Goal: Complete application form

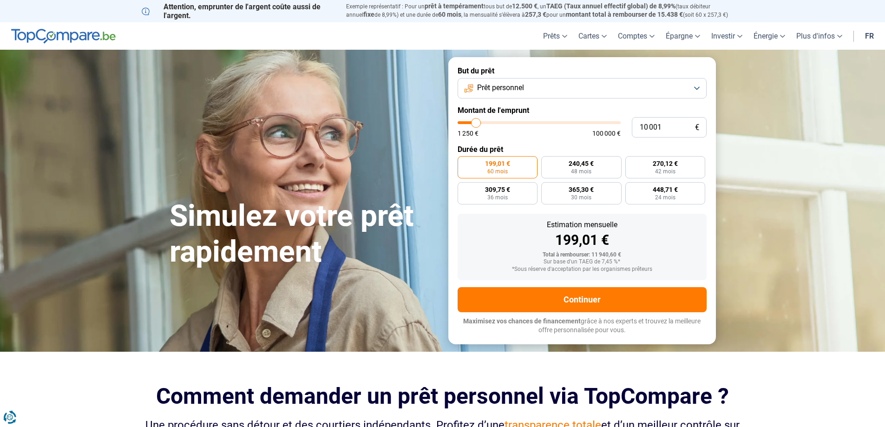
type input "13 000"
type input "13000"
type input "14 500"
type input "14500"
type input "17 250"
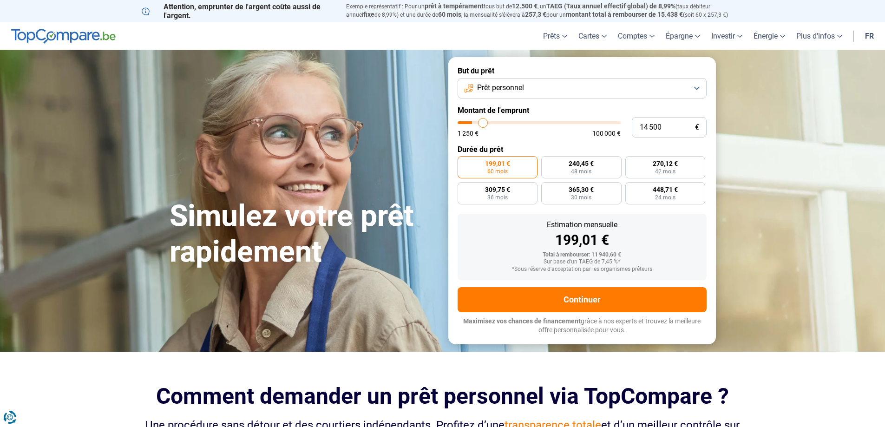
type input "17250"
type input "19 000"
type input "19000"
type input "20 250"
type input "20250"
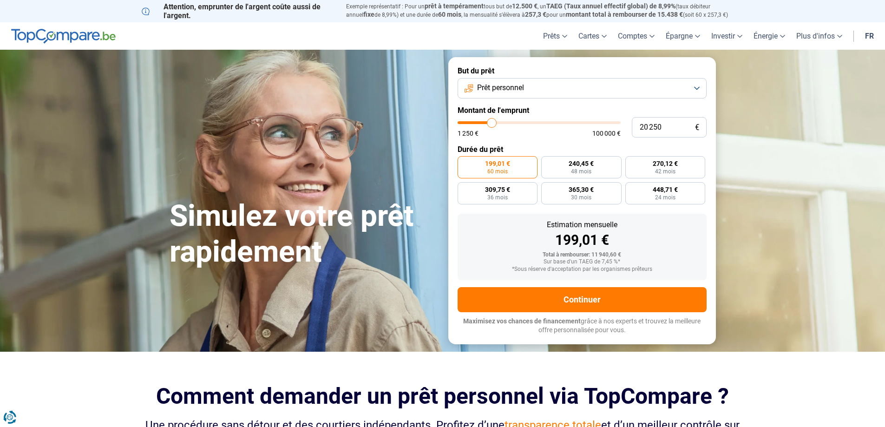
type input "21 250"
type input "21250"
type input "21 750"
type input "21750"
type input "22 750"
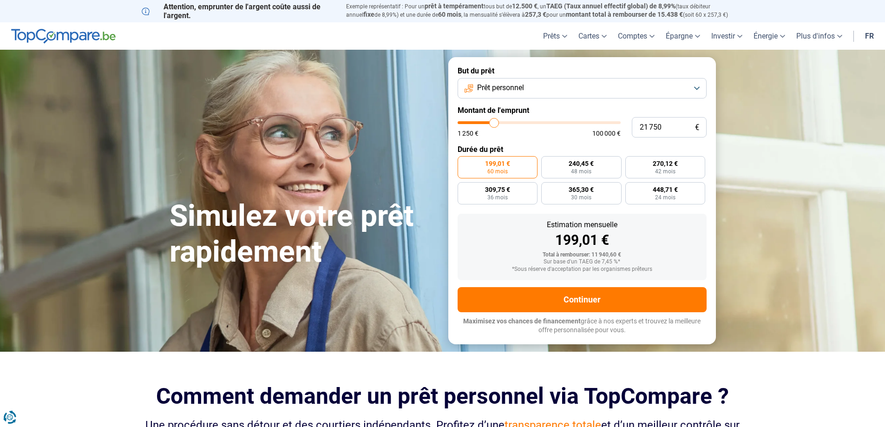
type input "22750"
type input "23 000"
type input "23000"
type input "23 500"
type input "23500"
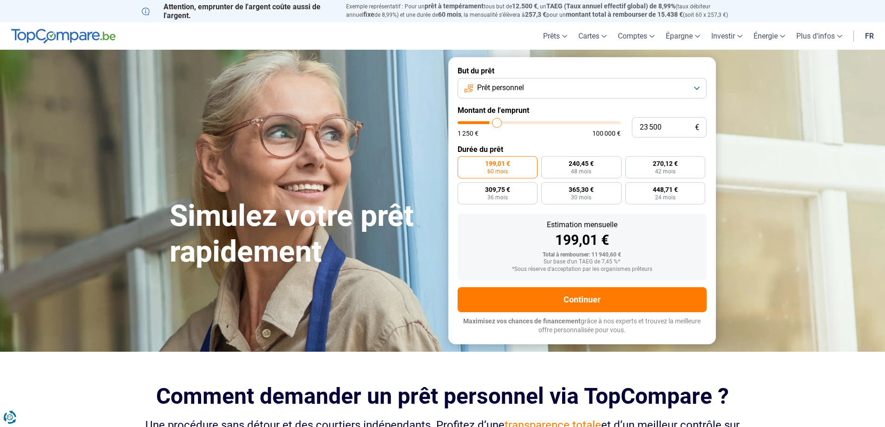
type input "24 250"
type input "24250"
type input "24 500"
type input "24500"
type input "25 000"
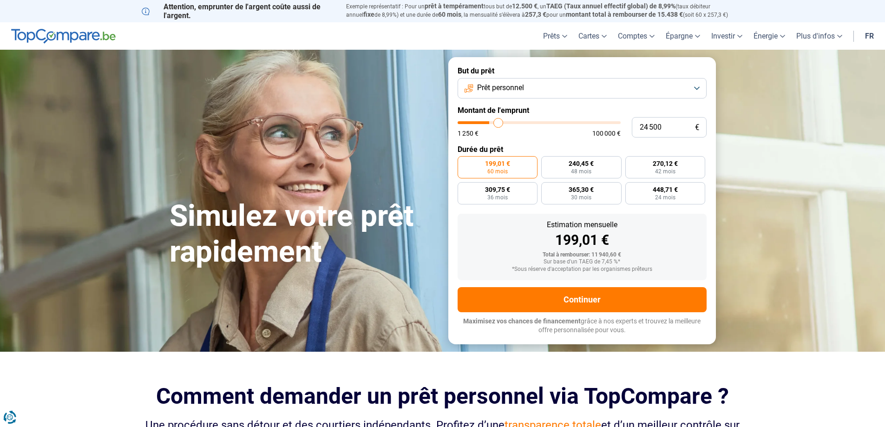
type input "25000"
type input "25 750"
type input "25750"
type input "26 250"
type input "26250"
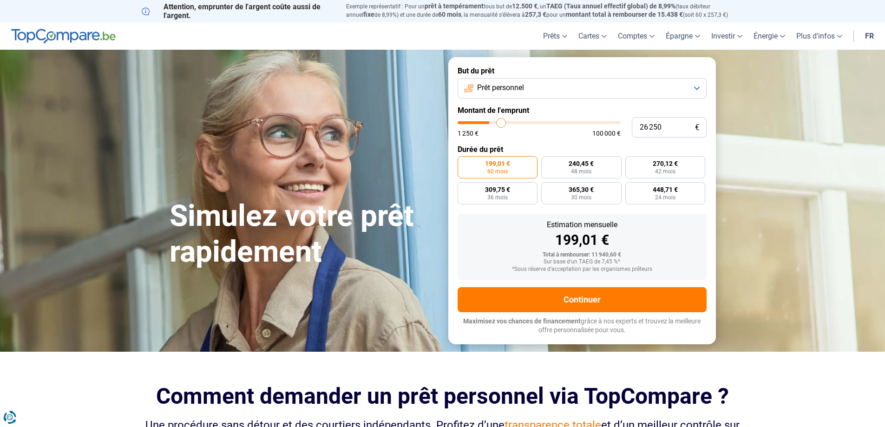
type input "26 750"
type input "26750"
type input "27 500"
type input "27500"
type input "27 750"
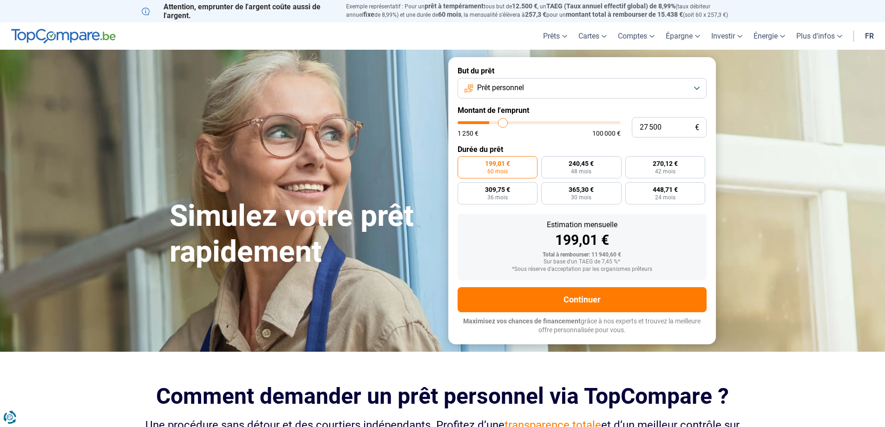
type input "27750"
type input "28 000"
type input "28000"
type input "28 250"
type input "28250"
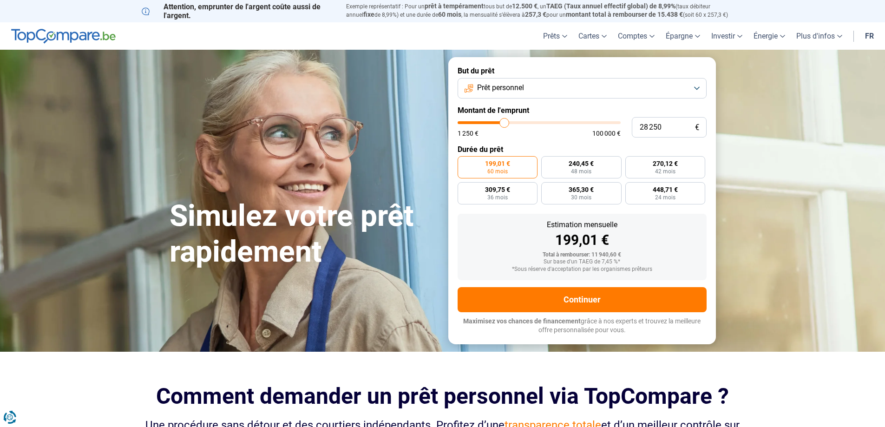
type input "29 250"
type input "29250"
type input "30 250"
type input "30250"
type input "30 750"
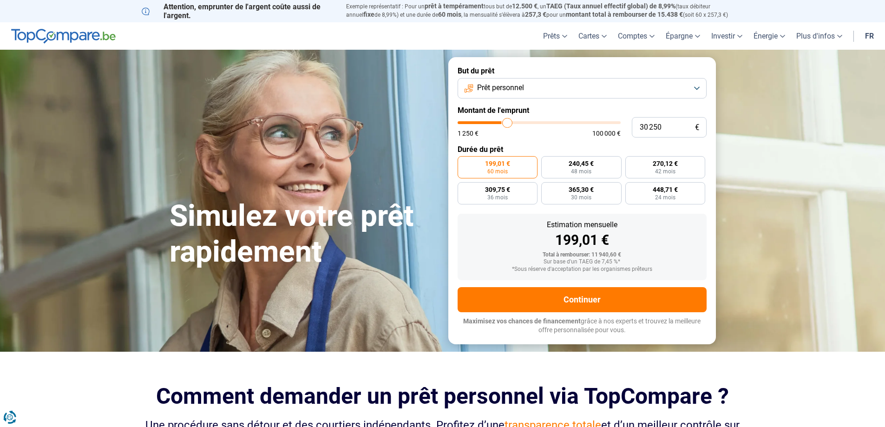
type input "30750"
type input "31 250"
type input "31250"
type input "31 750"
type input "31750"
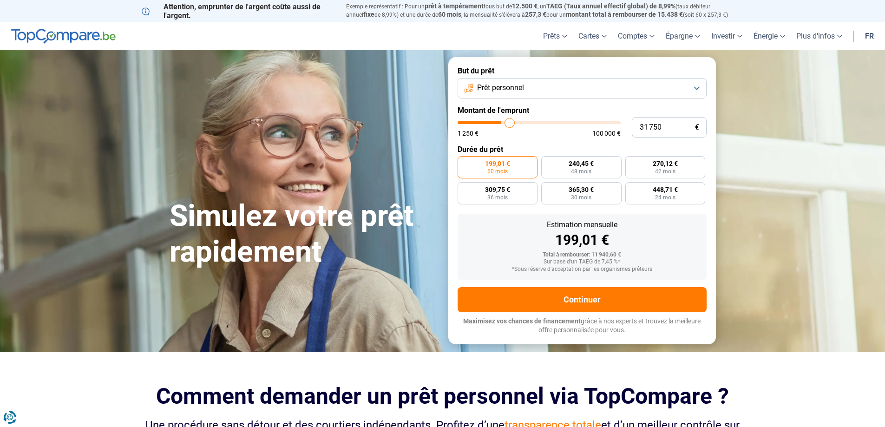
type input "32 000"
type input "32000"
type input "32 750"
type input "32750"
type input "33 750"
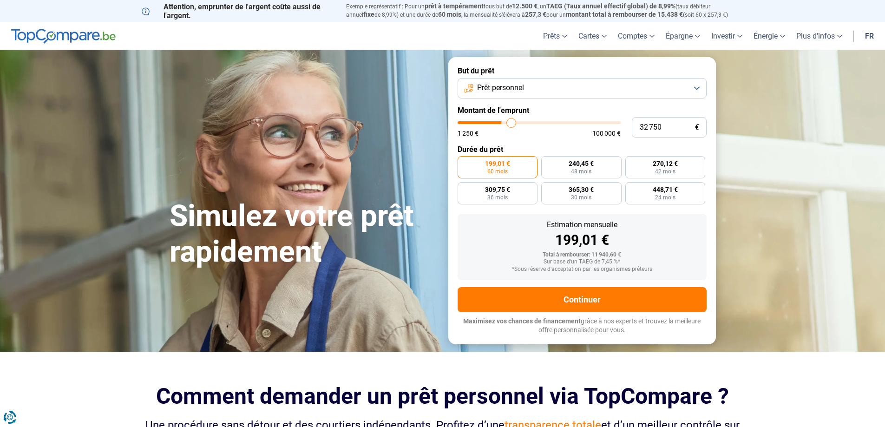
type input "33750"
type input "34 750"
type input "34750"
type input "35 000"
type input "35000"
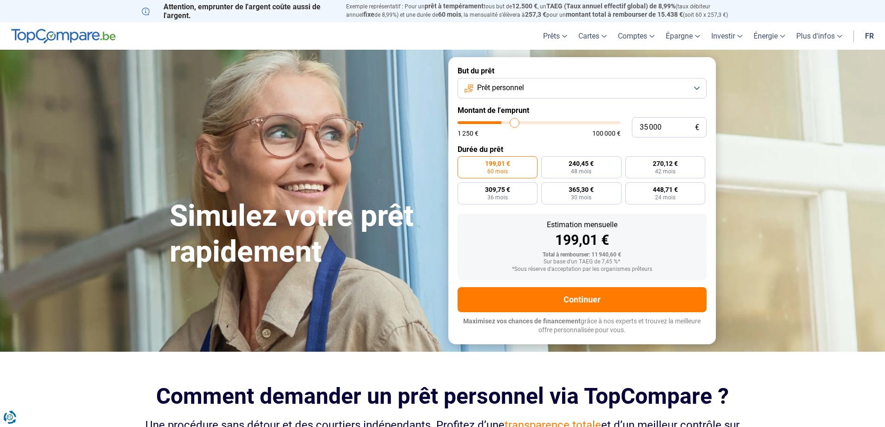
type input "35 250"
type input "35250"
type input "35 000"
type input "35000"
type input "33 750"
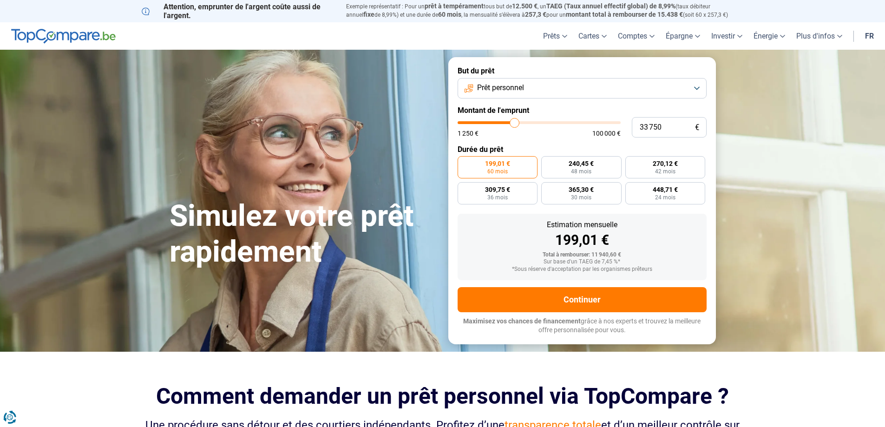
type input "33750"
type input "31 250"
type input "31250"
type input "30 250"
type input "30250"
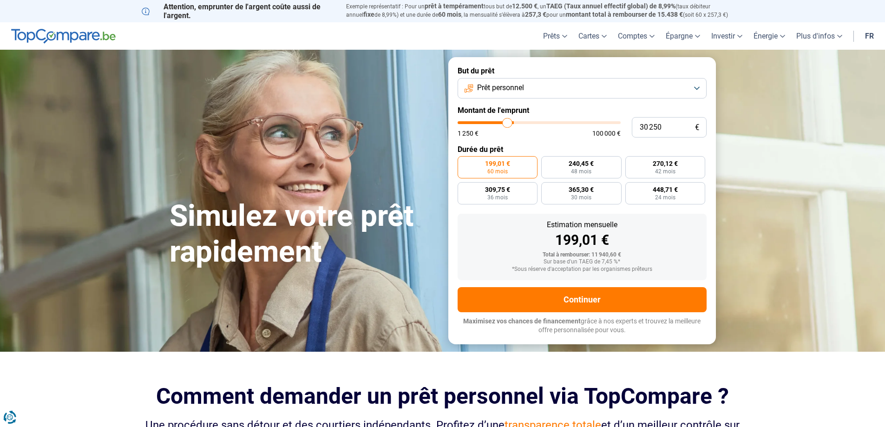
type input "29 250"
type input "29250"
type input "28 750"
type input "28750"
type input "26 750"
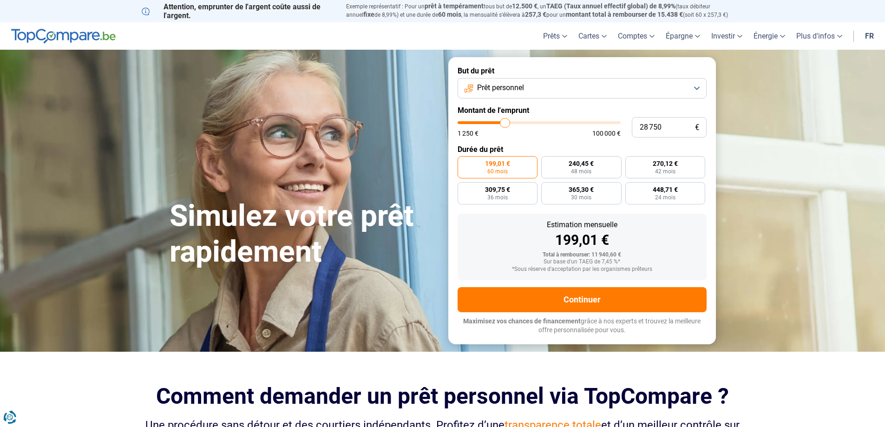
type input "26750"
type input "26 250"
type input "26250"
type input "25 250"
type input "25250"
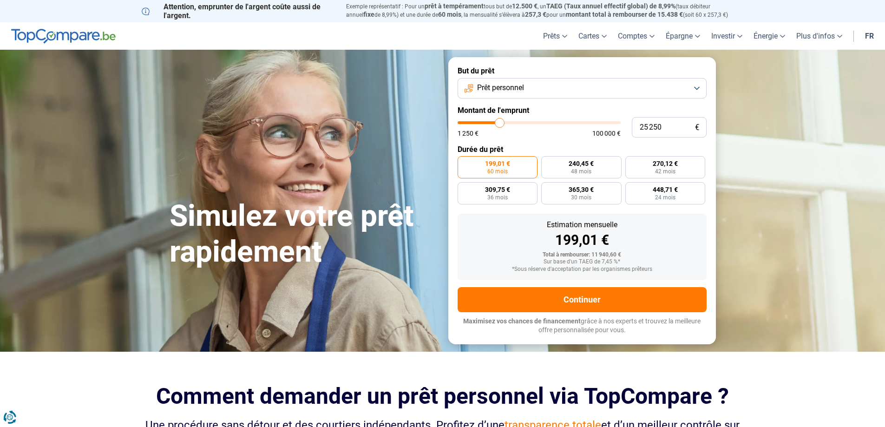
type input "24 250"
type input "24250"
type input "23 250"
type input "23250"
type input "22 750"
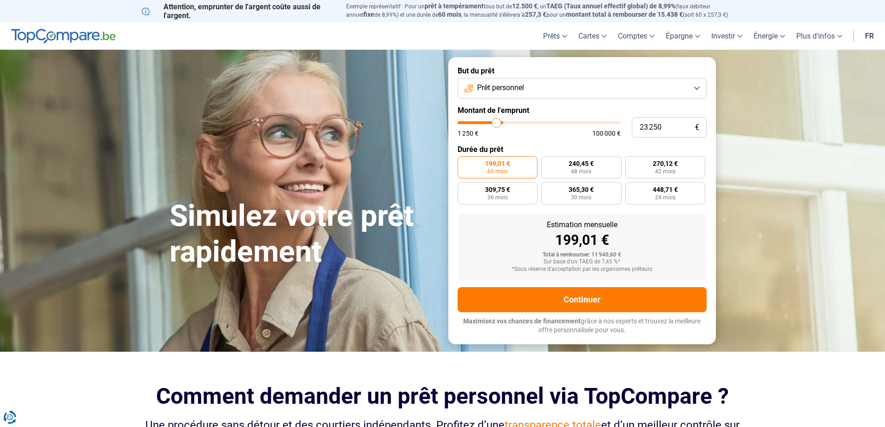
type input "22750"
type input "21 750"
type input "21750"
type input "20 750"
type input "20750"
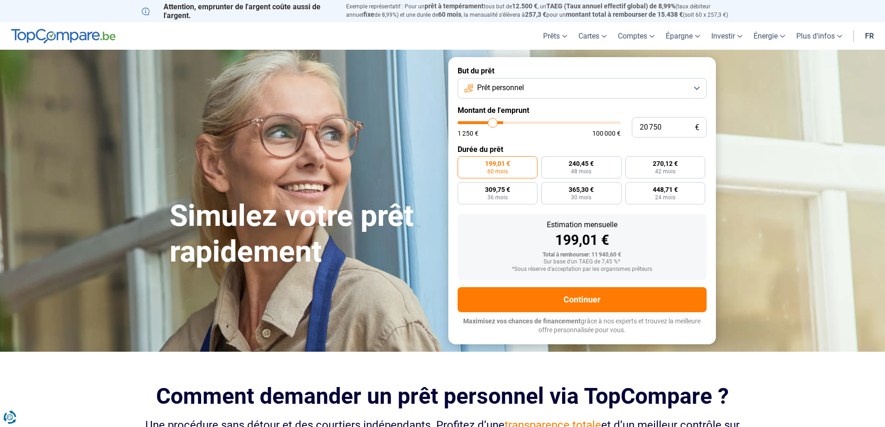
type input "20 250"
type input "20250"
type input "19 250"
type input "19250"
type input "19 000"
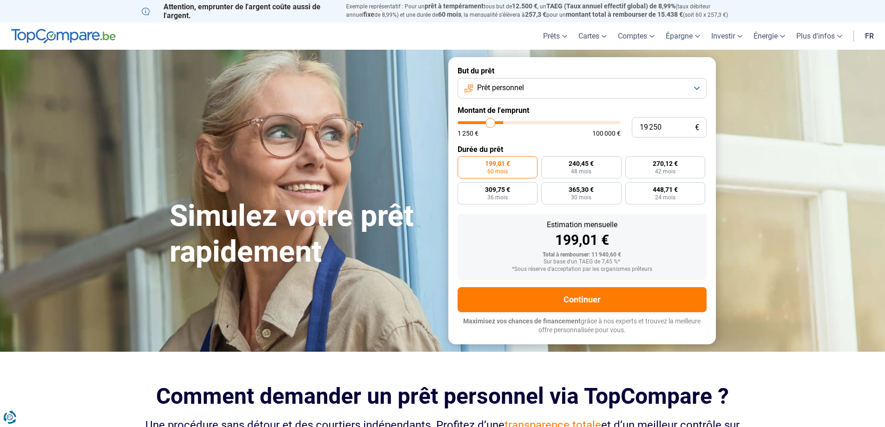
type input "19000"
type input "18 500"
type input "18500"
type input "17 750"
type input "17750"
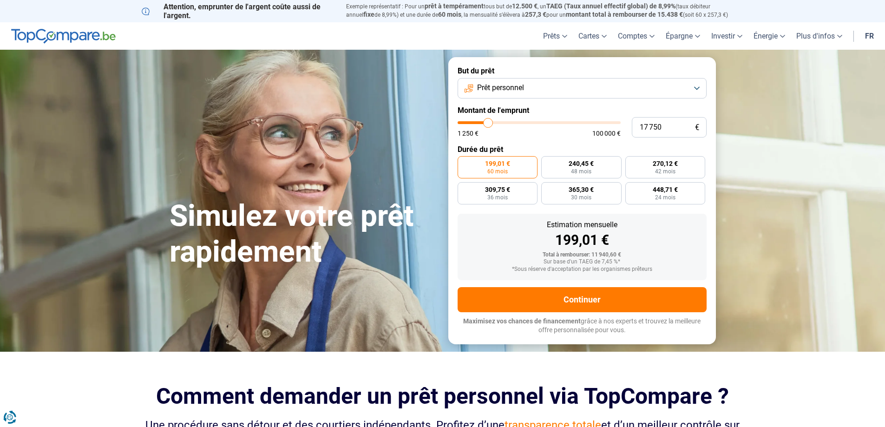
type input "17 500"
type input "17500"
type input "17 250"
type input "17250"
type input "16 500"
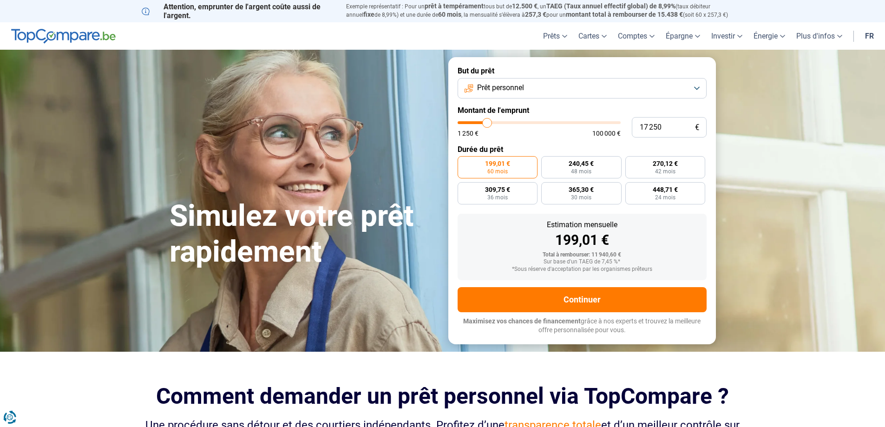
type input "16500"
type input "16 000"
type input "16000"
type input "15 750"
type input "15750"
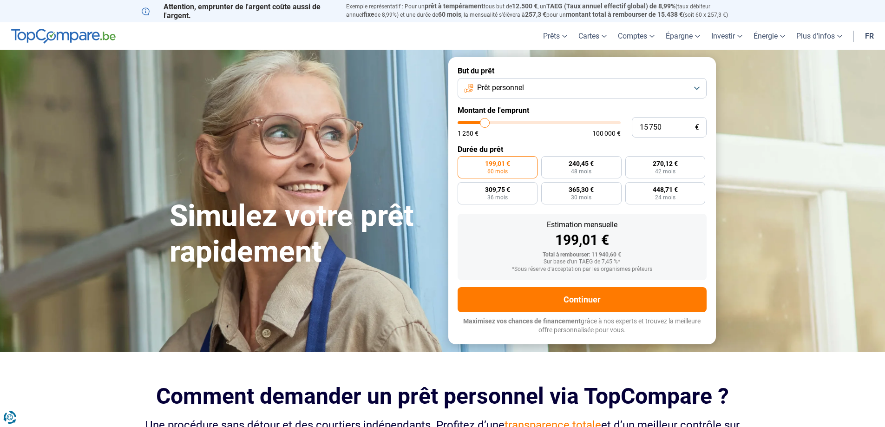
type input "15 500"
type input "15500"
type input "15 000"
type input "15000"
type input "14 750"
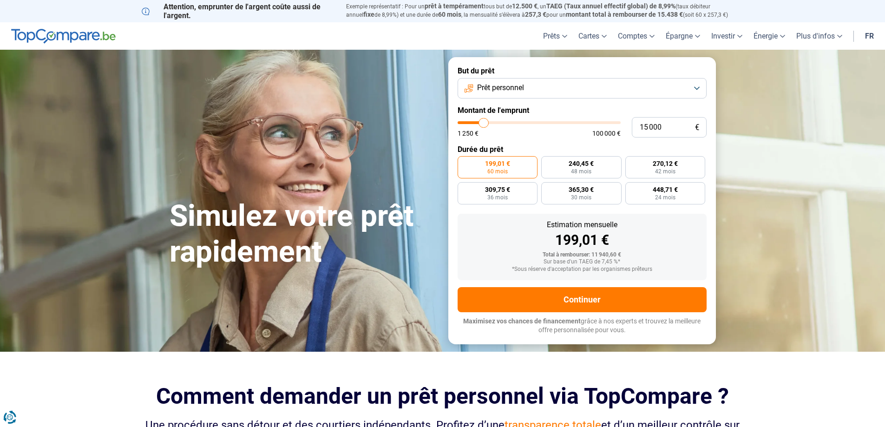
type input "14750"
type input "14 500"
type input "14500"
click at [483, 124] on input "range" at bounding box center [539, 122] width 163 height 3
drag, startPoint x: 677, startPoint y: 130, endPoint x: 587, endPoint y: 122, distance: 89.6
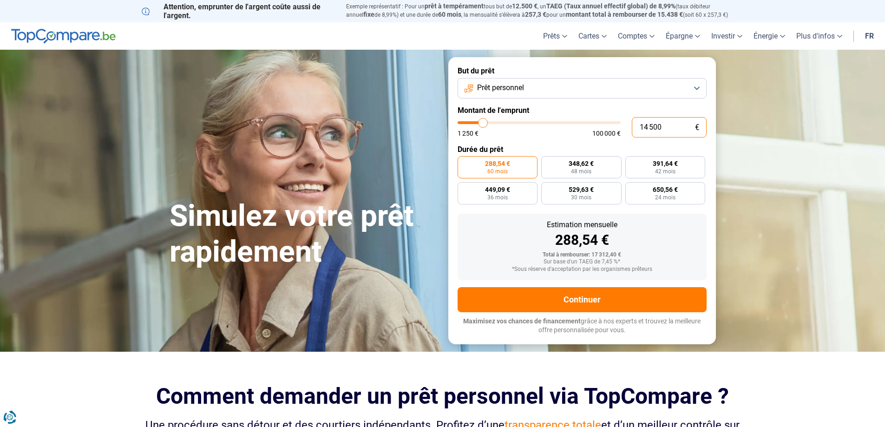
click at [591, 123] on div "14 500 € 1 250 € 100 000 €" at bounding box center [582, 127] width 249 height 20
type input "7"
type input "1250"
type input "75"
type input "1250"
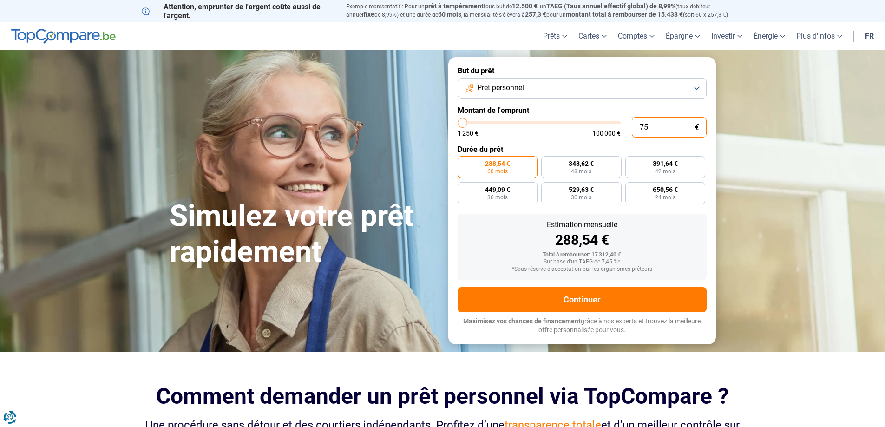
type input "750"
type input "1250"
type input "7 500"
type input "7500"
type input "7 500"
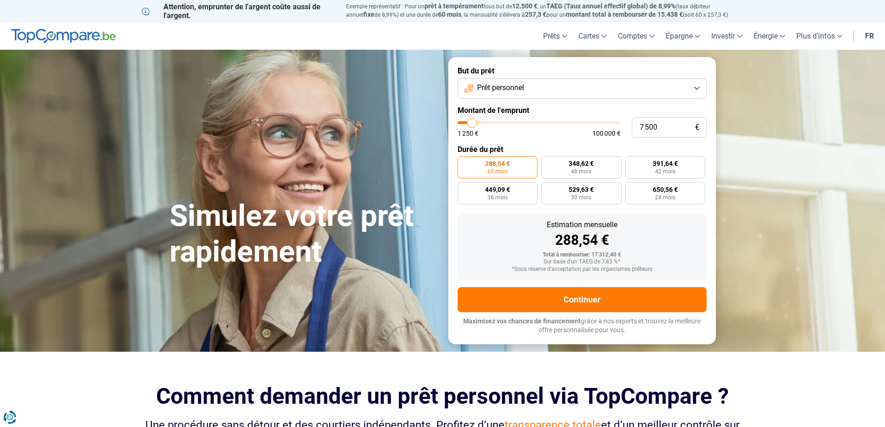
radio input "true"
click at [697, 238] on div "Estimation mensuelle 288,54 € Total à rembourser: 17 312,40 € Sur base d'un TAE…" at bounding box center [582, 247] width 249 height 66
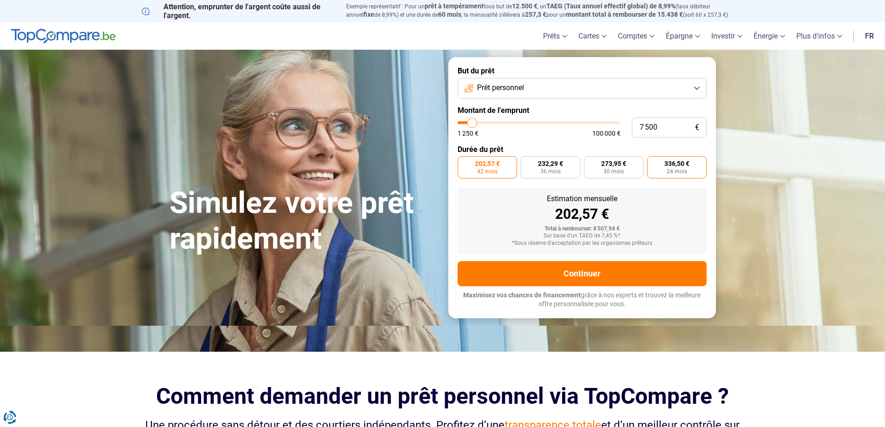
click at [681, 170] on span "24 mois" at bounding box center [677, 172] width 20 height 6
click at [653, 162] on input "336,50 € 24 mois" at bounding box center [650, 159] width 6 height 6
radio input "true"
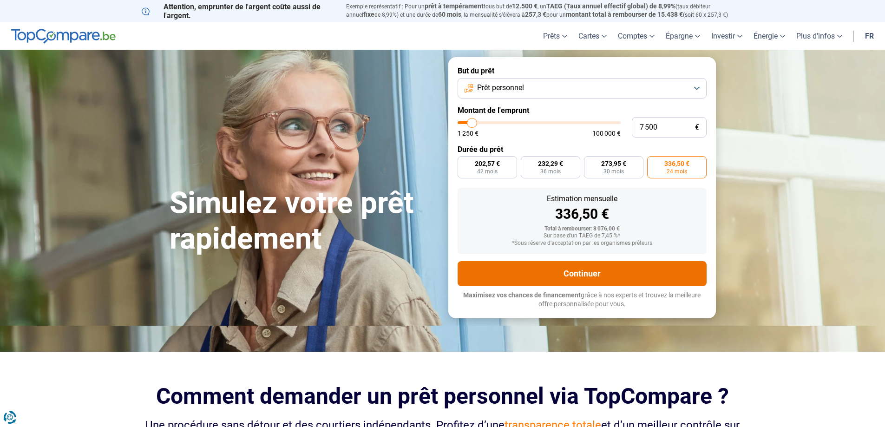
click at [620, 268] on button "Continuer" at bounding box center [582, 273] width 249 height 25
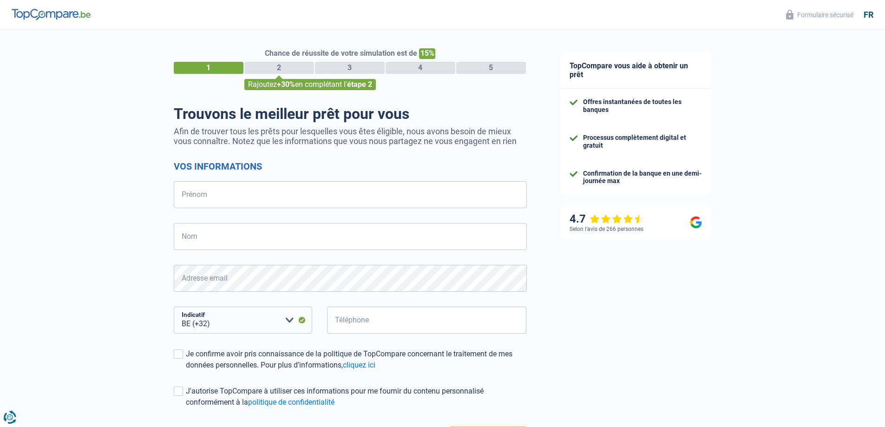
select select "32"
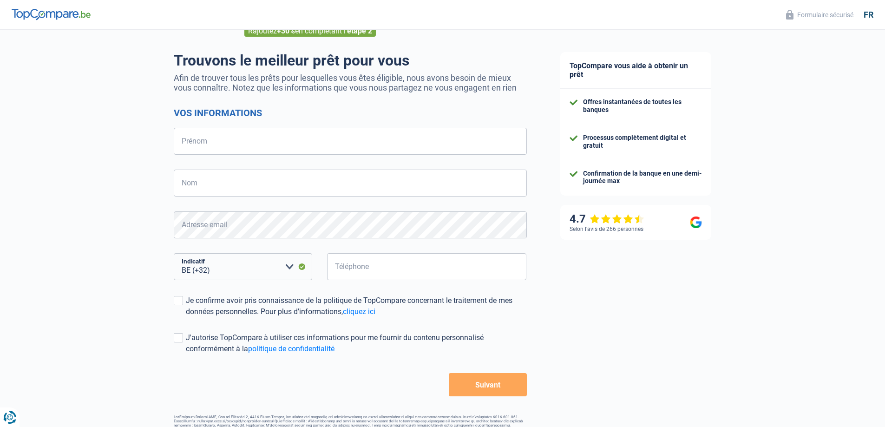
scroll to position [31, 0]
